Goal: Transaction & Acquisition: Purchase product/service

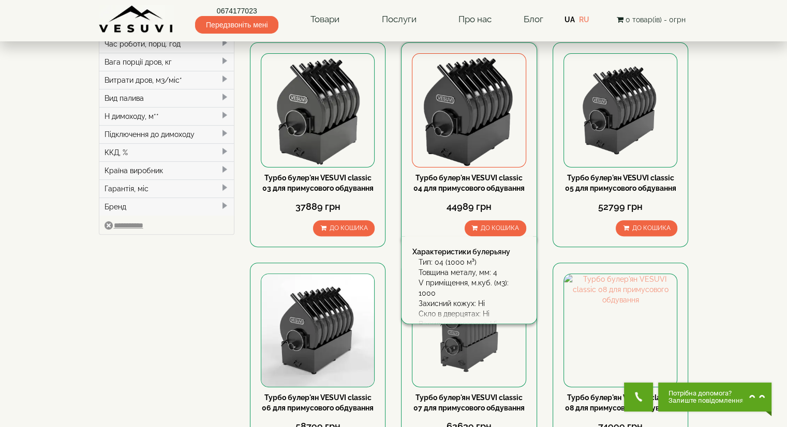
click at [491, 112] on img at bounding box center [468, 110] width 113 height 113
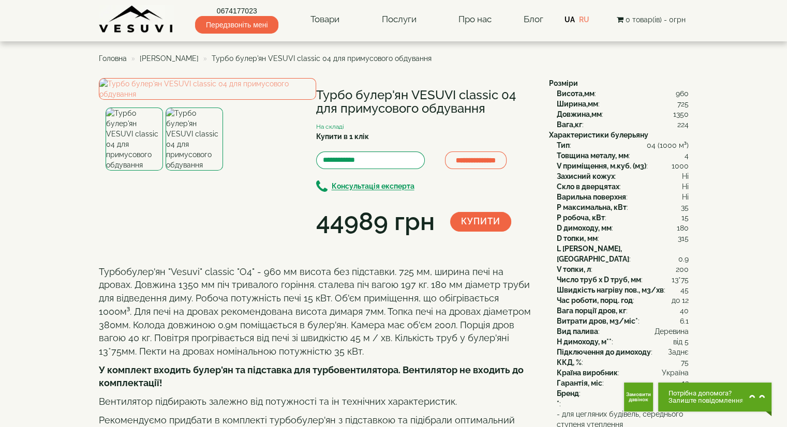
click at [197, 171] on img at bounding box center [194, 139] width 57 height 63
click at [136, 171] on img at bounding box center [134, 139] width 57 height 63
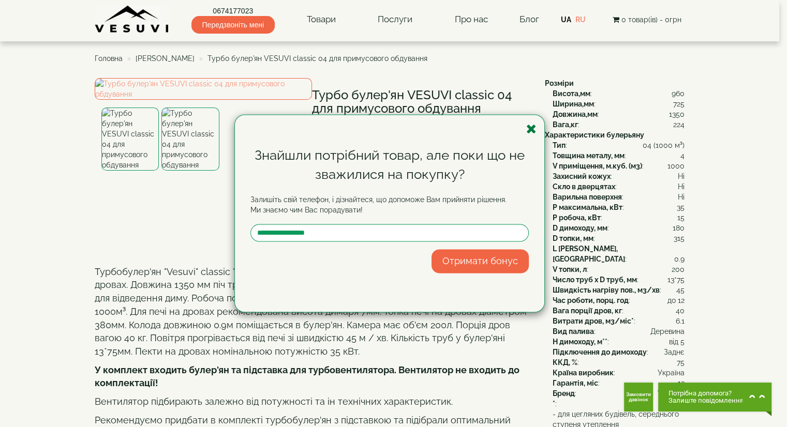
click at [532, 128] on icon "button" at bounding box center [531, 129] width 10 height 13
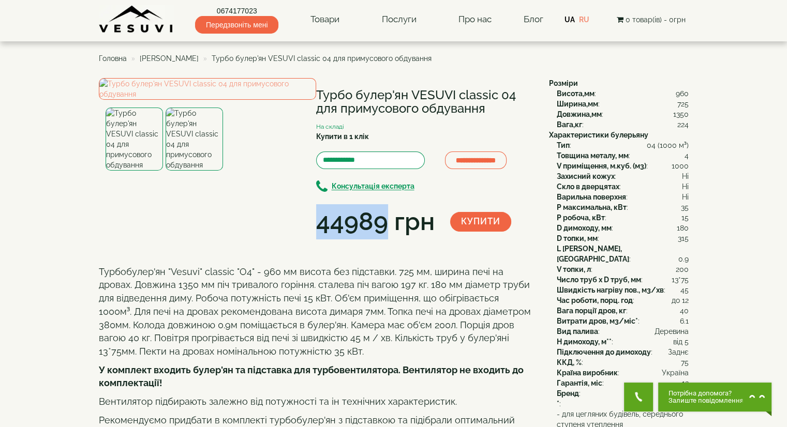
drag, startPoint x: 316, startPoint y: 226, endPoint x: 386, endPoint y: 231, distance: 69.5
click at [386, 231] on div "44989 грн" at bounding box center [375, 221] width 118 height 35
click at [432, 240] on div "**********" at bounding box center [320, 158] width 442 height 161
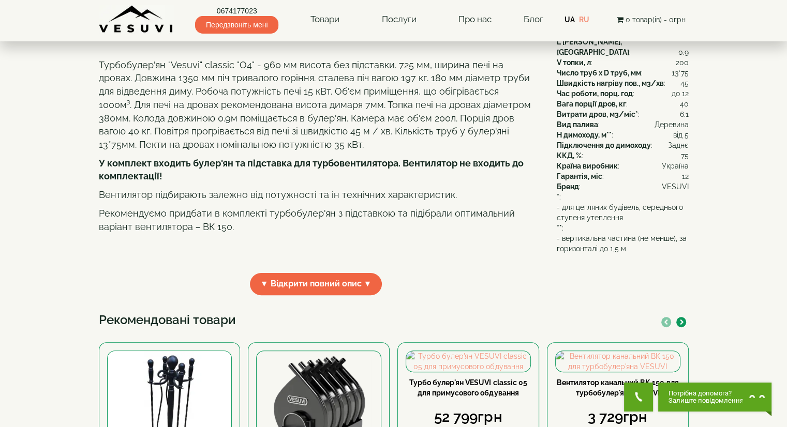
scroll to position [310, 0]
